Goal: Information Seeking & Learning: Learn about a topic

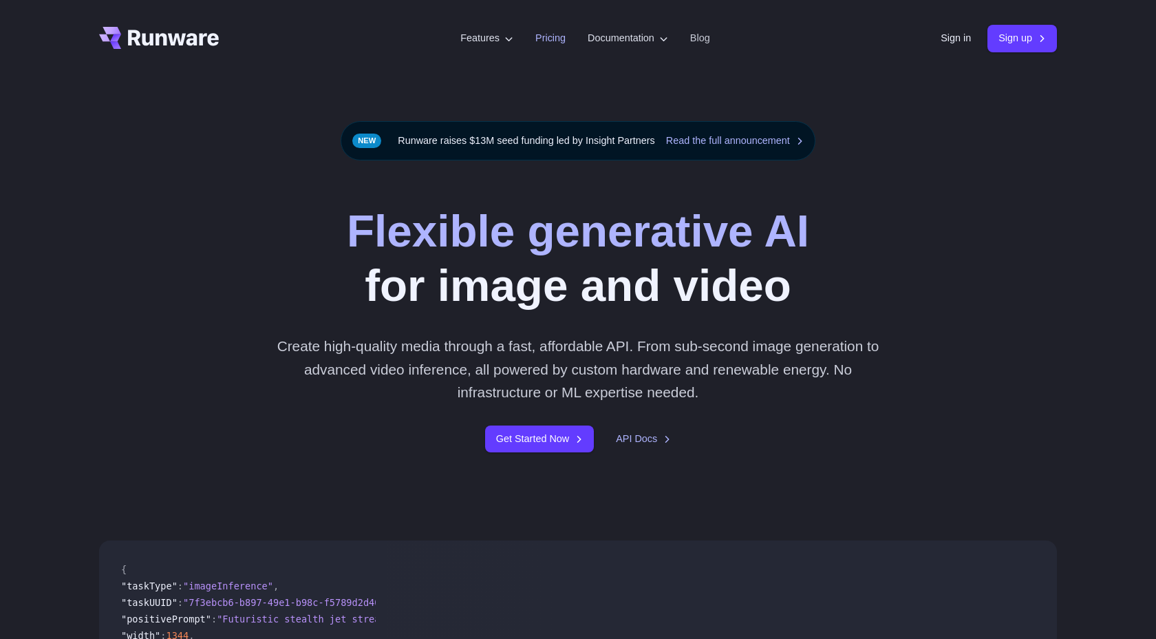
click at [548, 39] on link "Pricing" at bounding box center [550, 38] width 30 height 16
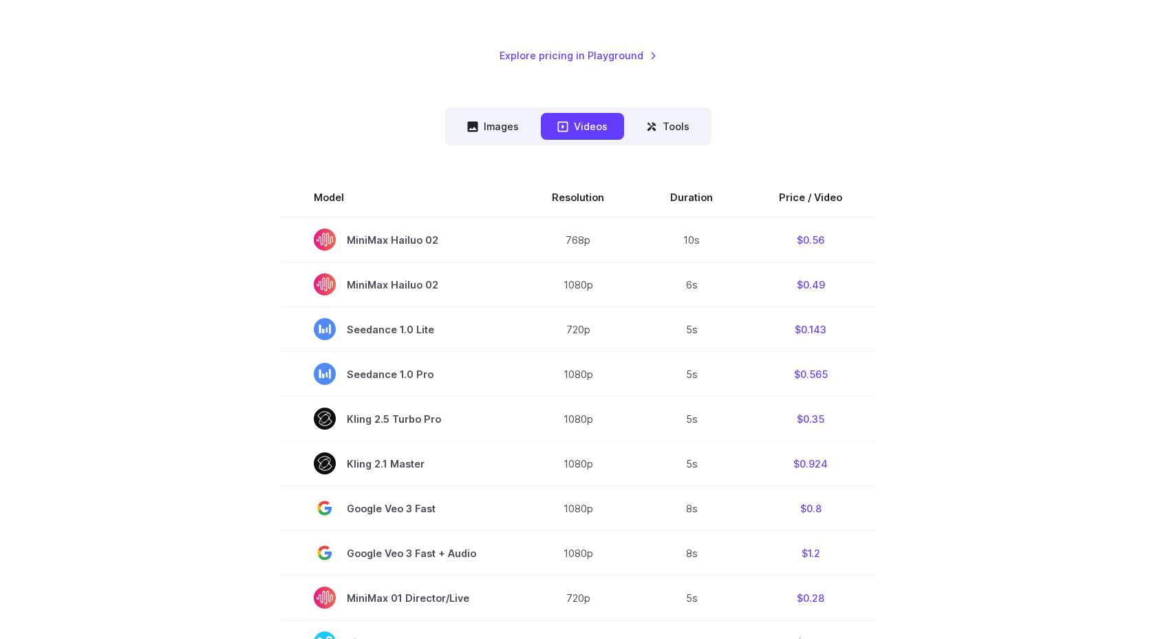
scroll to position [290, 0]
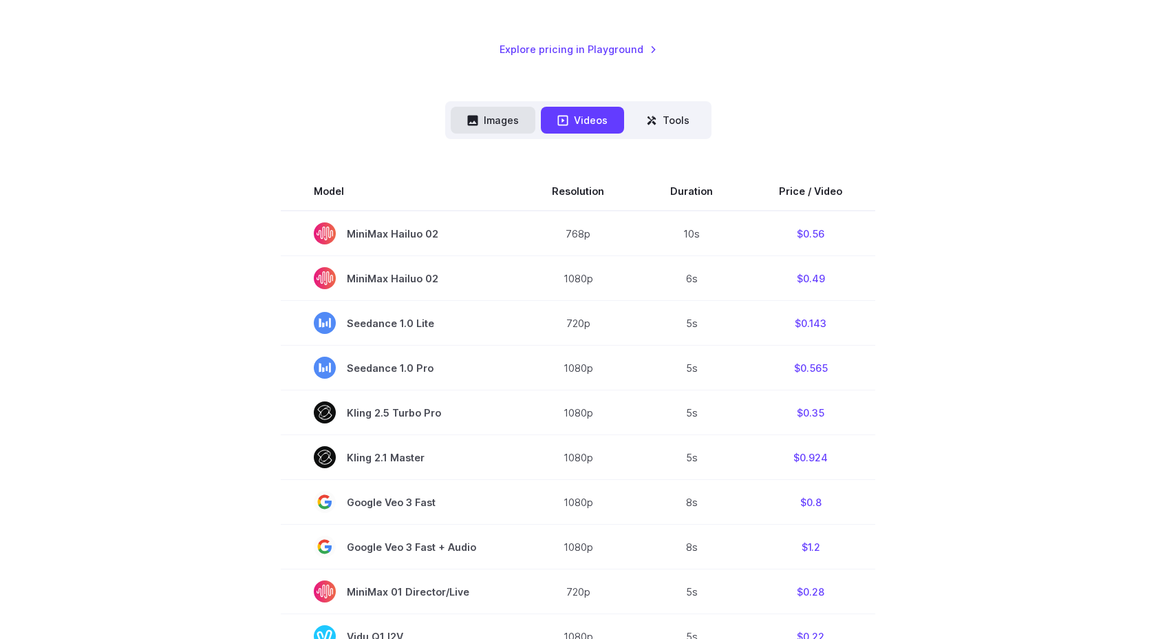
click at [475, 126] on button "Images" at bounding box center [493, 120] width 85 height 27
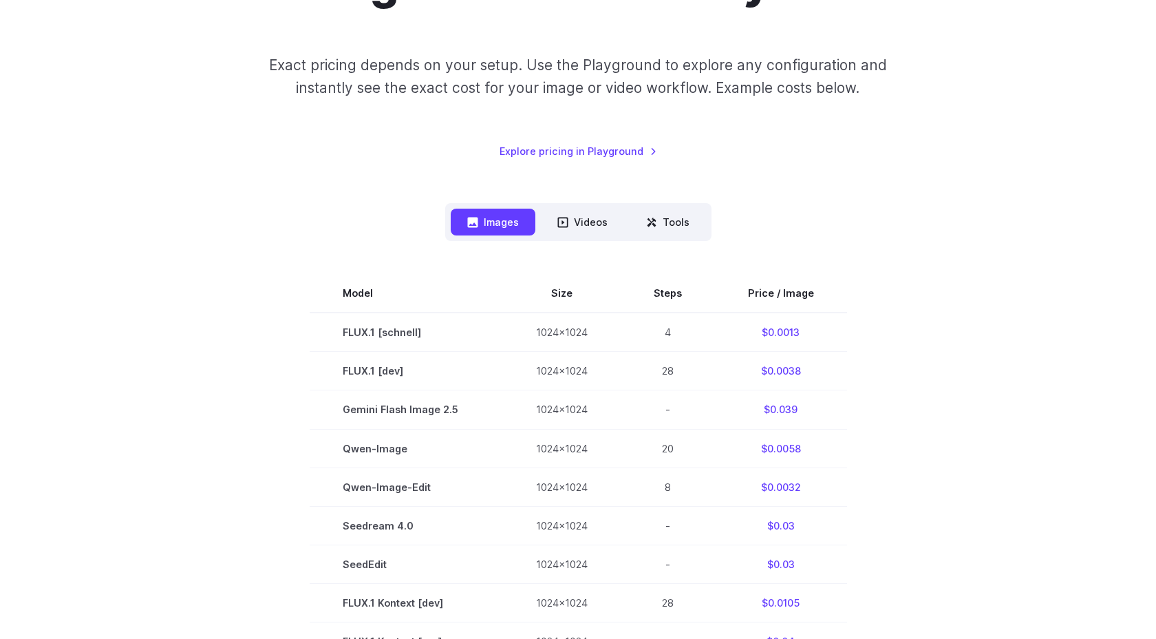
scroll to position [129, 0]
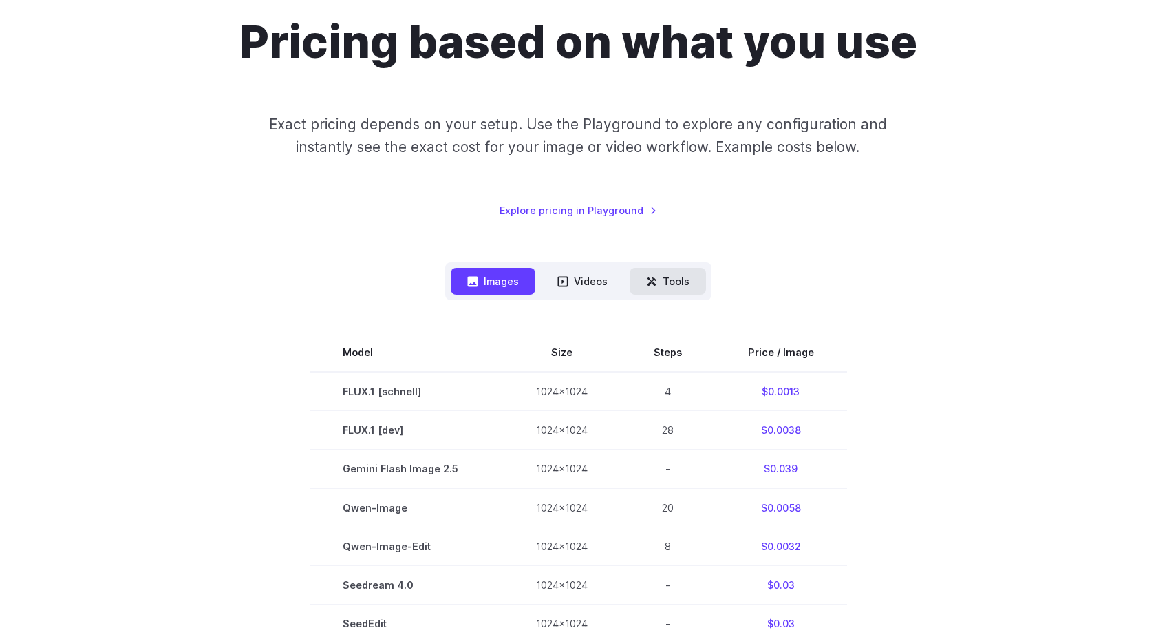
click at [688, 274] on button "Tools" at bounding box center [668, 281] width 76 height 27
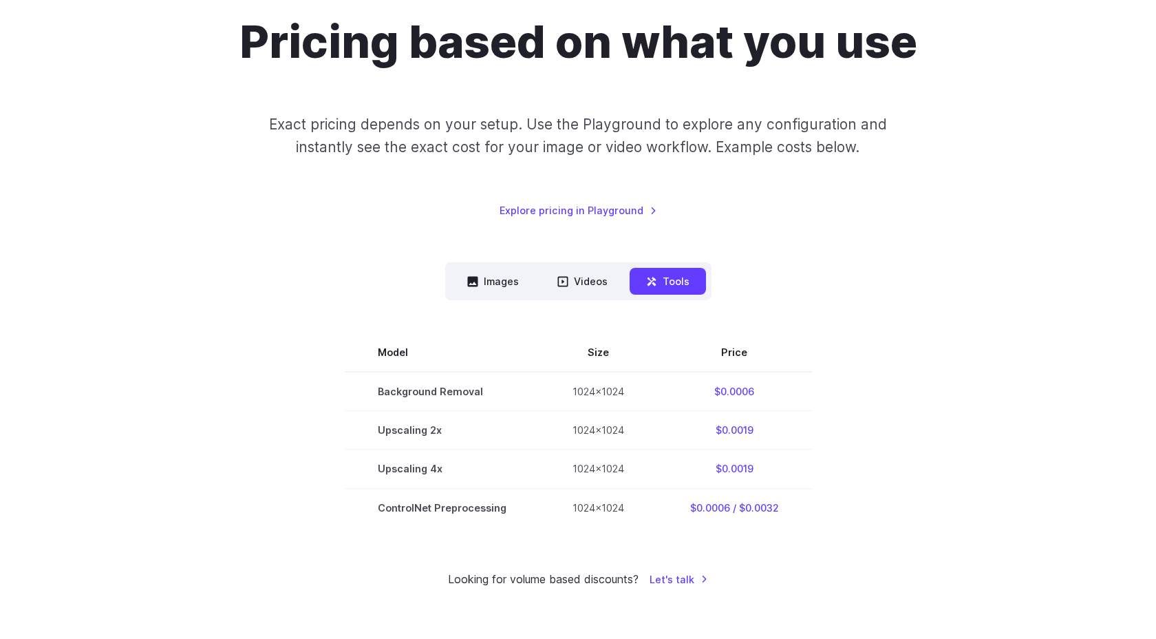
click at [569, 248] on div "Pricing based on what you use Exact pricing depends on your setup. Use the Play…" at bounding box center [578, 300] width 958 height 573
